Goal: Check status: Check status

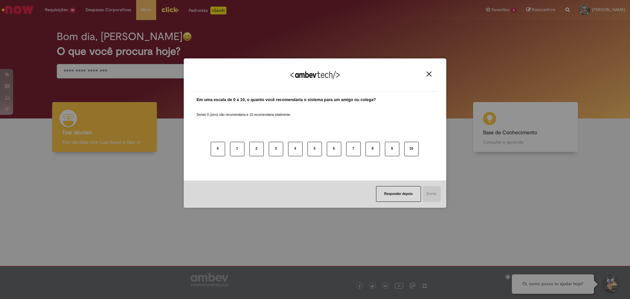
click at [430, 76] on img "Close" at bounding box center [428, 74] width 5 height 5
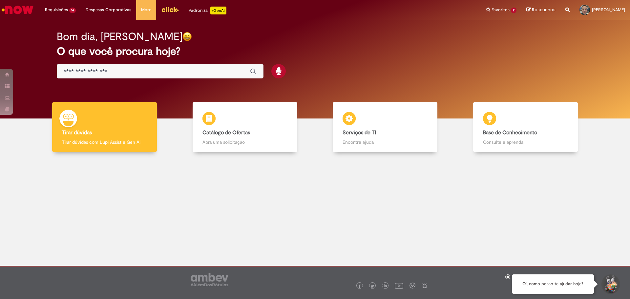
click at [0, 0] on span "cerca de um mês atrás" at bounding box center [0, 0] width 0 height 0
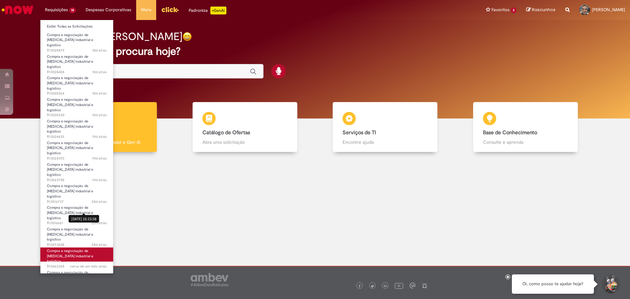
click at [89, 248] on span "Compra e negociação de [MEDICAL_DATA] industrial e logístico" at bounding box center [70, 255] width 46 height 15
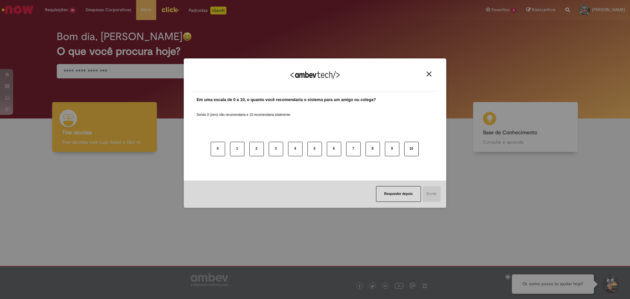
click at [428, 74] on img "Close" at bounding box center [428, 74] width 5 height 5
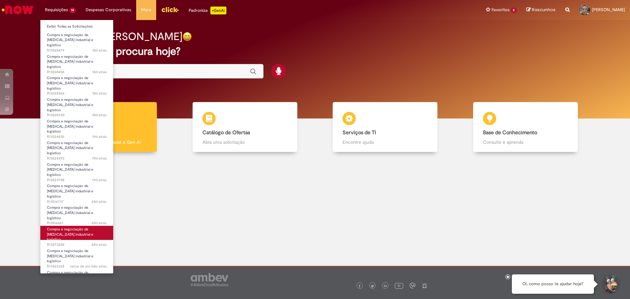
click at [80, 227] on span "Compra e negociação de [MEDICAL_DATA] industrial e logístico" at bounding box center [70, 234] width 46 height 15
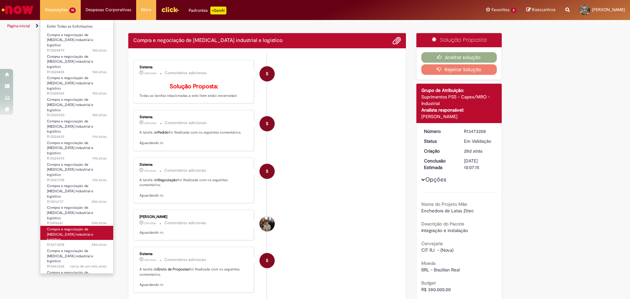
click at [80, 227] on span "Compra e negociação de [MEDICAL_DATA] industrial e logístico" at bounding box center [70, 234] width 46 height 15
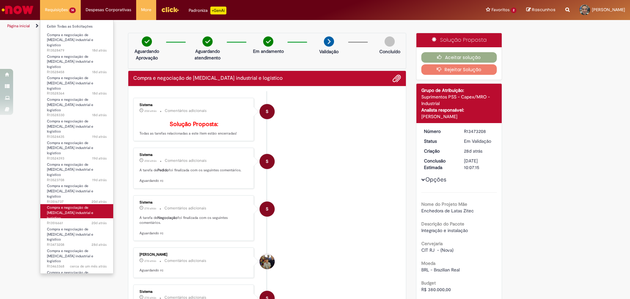
click at [86, 204] on link "Compra e negociação de [MEDICAL_DATA] industrial e logístico 20d atrás 20 dias …" at bounding box center [76, 211] width 73 height 14
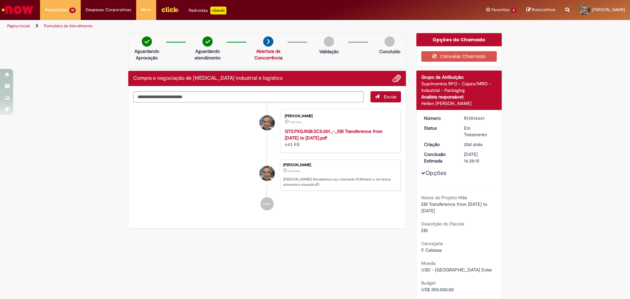
click at [421, 172] on span "Opções para R13516661" at bounding box center [423, 173] width 4 height 4
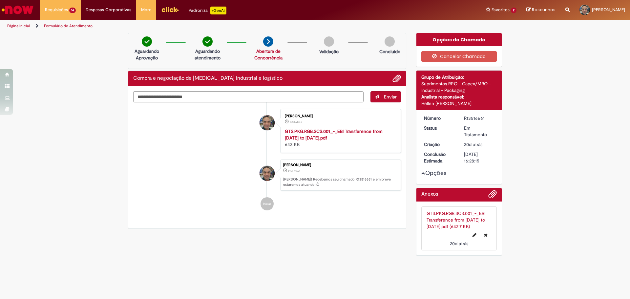
click at [424, 174] on span "Opções para R13516661" at bounding box center [423, 173] width 4 height 4
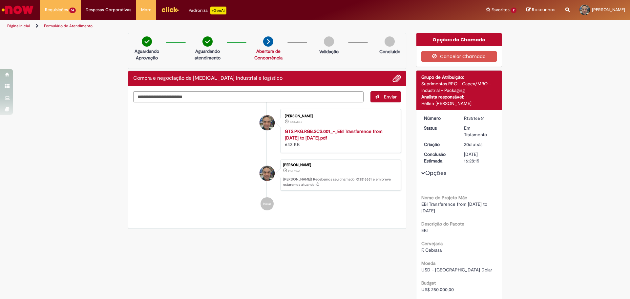
drag, startPoint x: 462, startPoint y: 118, endPoint x: 482, endPoint y: 118, distance: 20.0
click at [482, 118] on div "R13516661" at bounding box center [479, 118] width 31 height 7
copy div "R13516661"
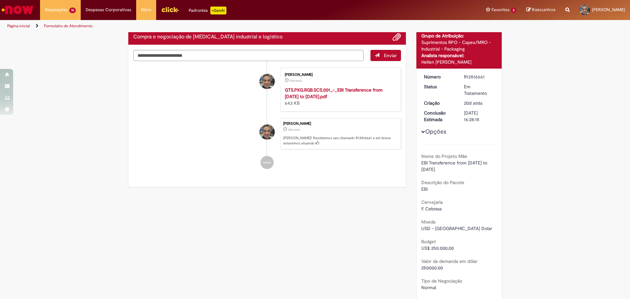
scroll to position [42, 0]
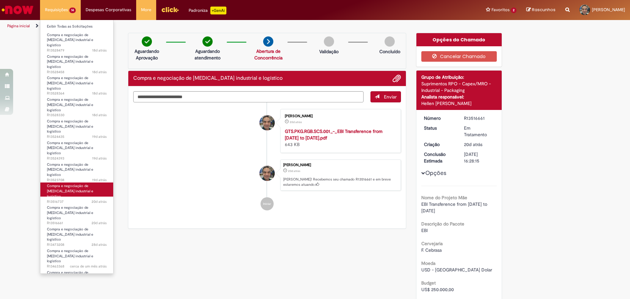
click at [89, 199] on span "20d atrás 20 dias atrás R13516737" at bounding box center [77, 201] width 60 height 5
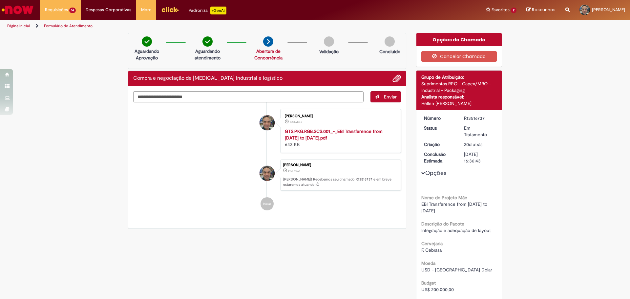
drag, startPoint x: 462, startPoint y: 118, endPoint x: 482, endPoint y: 119, distance: 20.1
click at [482, 119] on div "R13516737" at bounding box center [479, 118] width 31 height 7
copy div "R13516737"
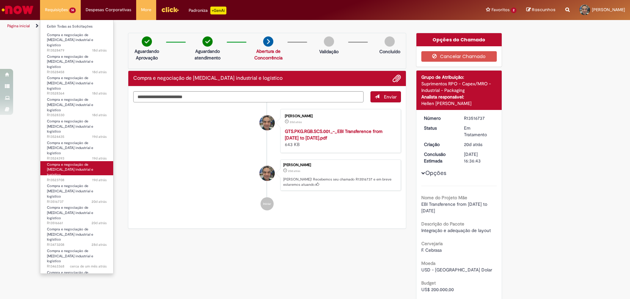
click at [59, 162] on span "Compra e negociação de [MEDICAL_DATA] industrial e logístico" at bounding box center [70, 169] width 46 height 15
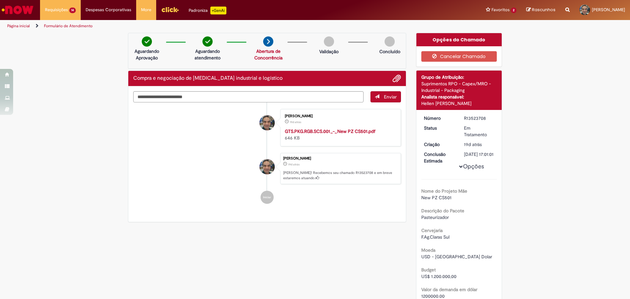
drag, startPoint x: 462, startPoint y: 118, endPoint x: 483, endPoint y: 118, distance: 20.7
click at [483, 118] on div "R13523708" at bounding box center [479, 118] width 31 height 7
copy div "R13523708"
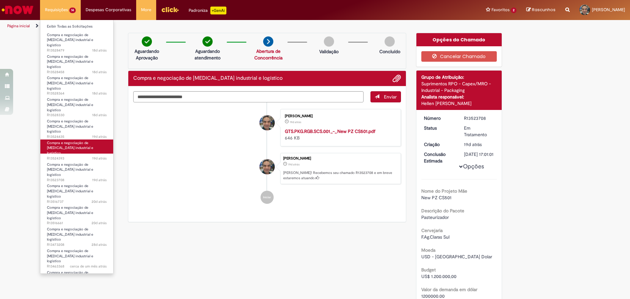
click at [70, 140] on span "Compra e negociação de [MEDICAL_DATA] industrial e logístico" at bounding box center [70, 147] width 46 height 15
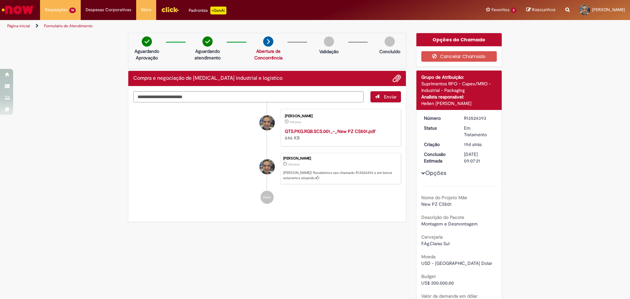
drag, startPoint x: 463, startPoint y: 118, endPoint x: 483, endPoint y: 119, distance: 20.7
click at [483, 119] on div "R13524393" at bounding box center [479, 118] width 31 height 7
copy div "R13524393"
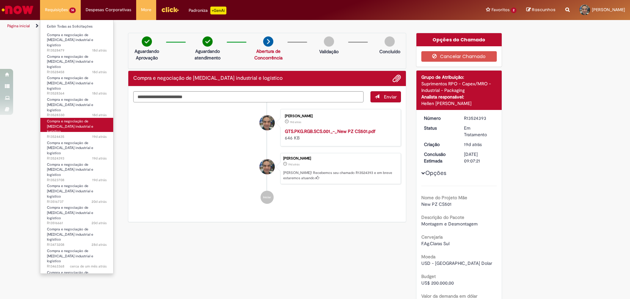
click at [63, 119] on span "Compra e negociação de [MEDICAL_DATA] industrial e logístico" at bounding box center [70, 126] width 46 height 15
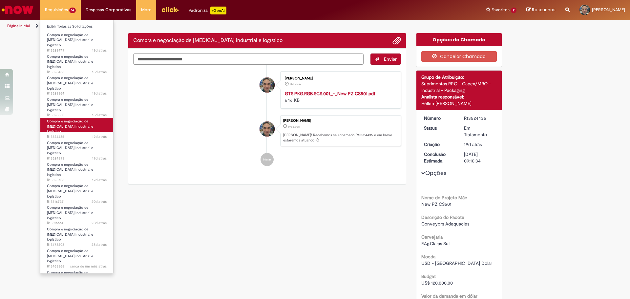
click at [63, 119] on span "Compra e negociação de [MEDICAL_DATA] industrial e logístico" at bounding box center [70, 126] width 46 height 15
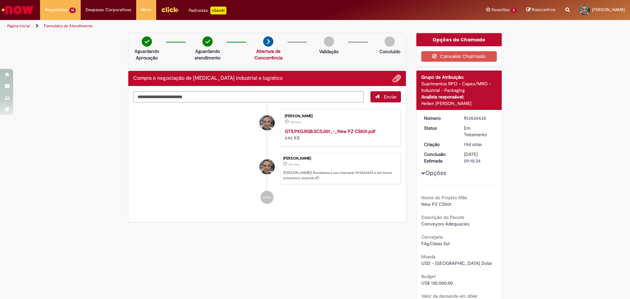
drag, startPoint x: 463, startPoint y: 117, endPoint x: 484, endPoint y: 119, distance: 21.4
click at [484, 119] on div "R13524435" at bounding box center [479, 118] width 31 height 7
copy div "R13524435"
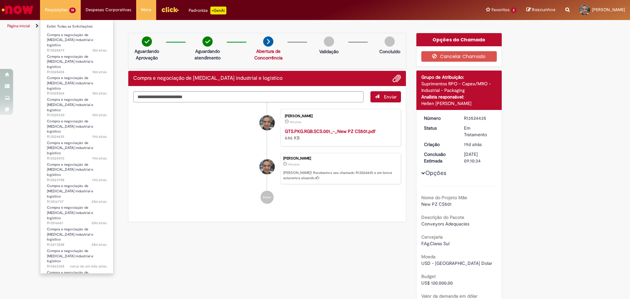
copy div "R13524435"
